Goal: Task Accomplishment & Management: Use online tool/utility

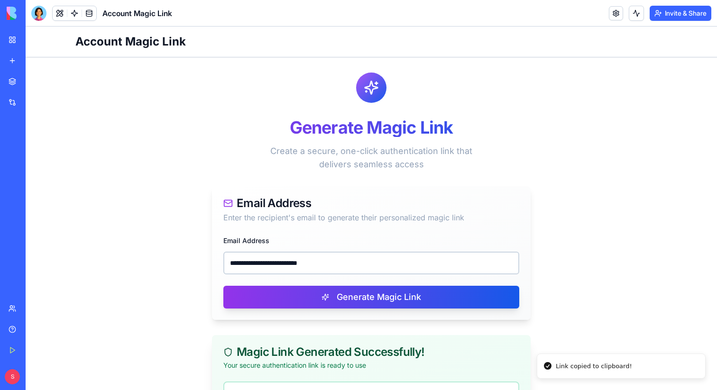
scroll to position [129, 0]
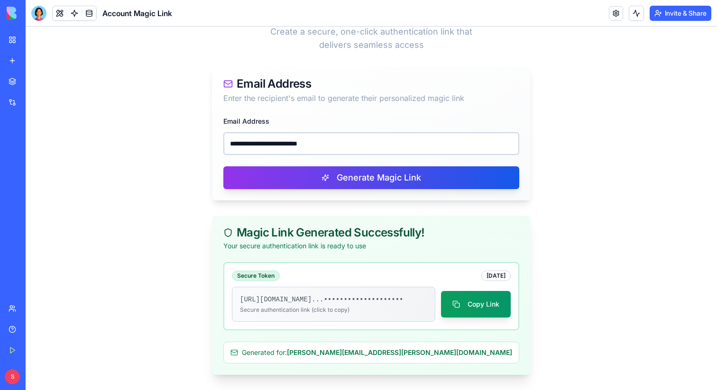
click at [26, 64] on div "New app" at bounding box center [29, 60] width 12 height 9
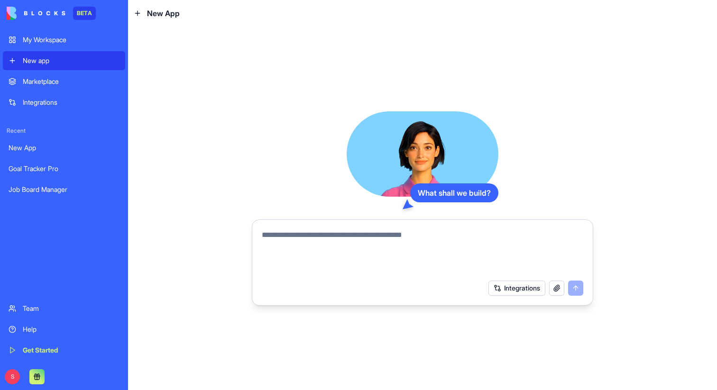
click at [87, 62] on div "New app" at bounding box center [71, 60] width 97 height 9
click at [306, 236] on textarea at bounding box center [423, 253] width 322 height 46
click at [45, 36] on div "My Workspace" at bounding box center [71, 39] width 97 height 9
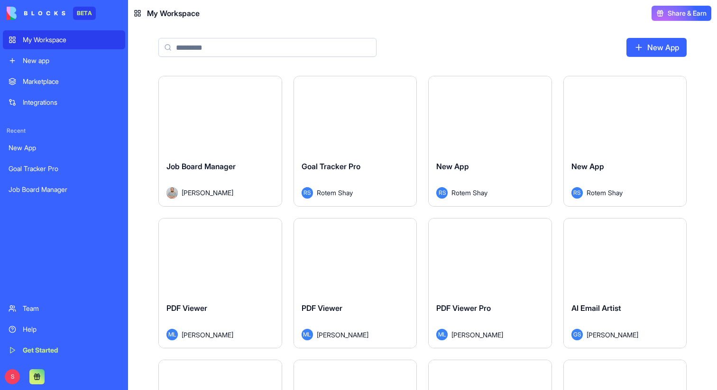
click at [217, 114] on button "Launch" at bounding box center [219, 114] width 71 height 19
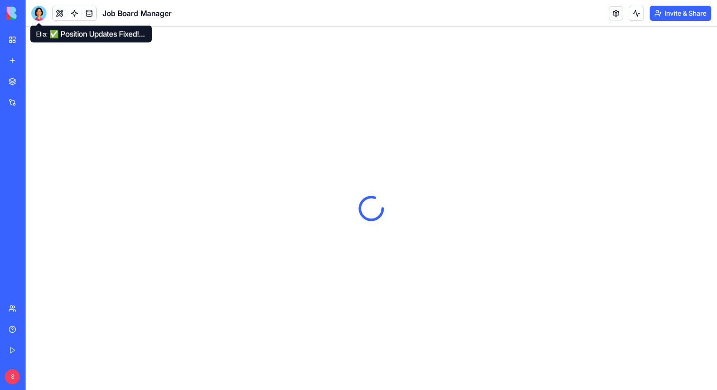
click at [36, 13] on div at bounding box center [38, 13] width 15 height 15
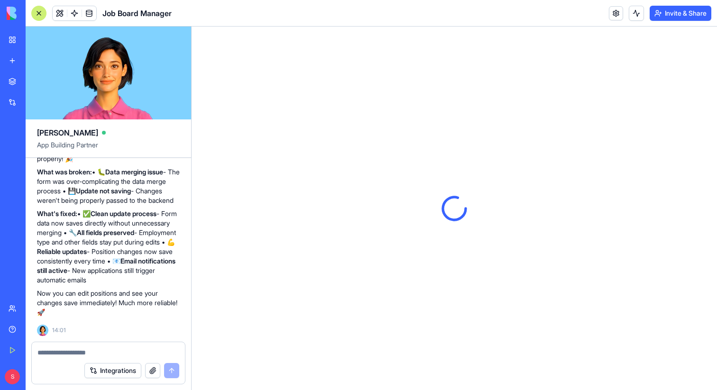
click at [61, 350] on textarea at bounding box center [108, 352] width 142 height 9
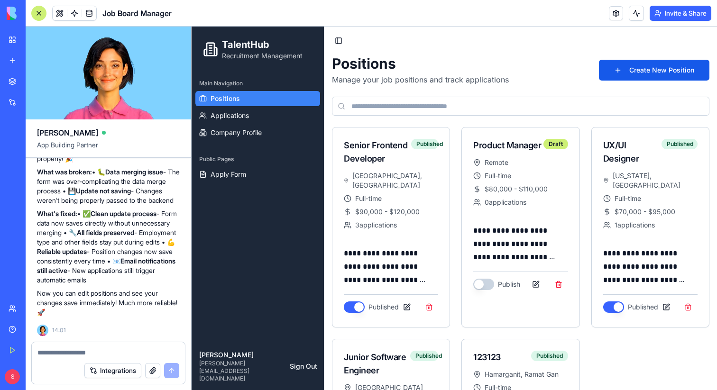
click at [14, 59] on link "New app" at bounding box center [22, 60] width 38 height 19
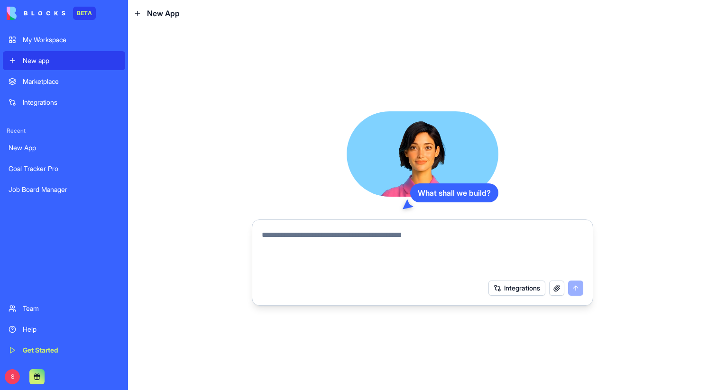
click at [321, 234] on textarea at bounding box center [423, 253] width 322 height 46
type textarea "*"
type textarea "******"
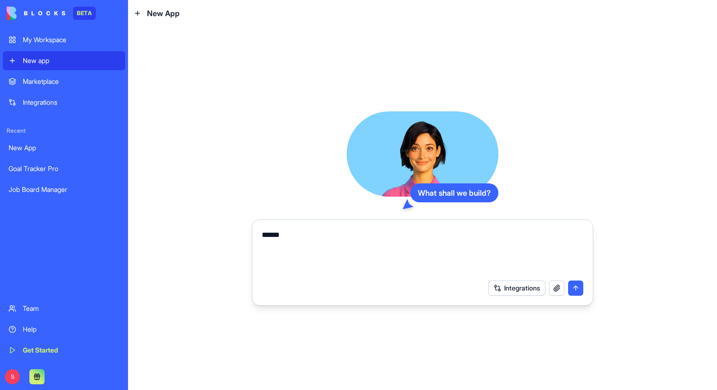
click at [576, 291] on button "submit" at bounding box center [575, 288] width 15 height 15
